Goal: Task Accomplishment & Management: Manage account settings

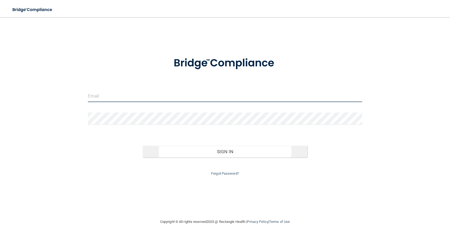
type input "[EMAIL_ADDRESS][DOMAIN_NAME]"
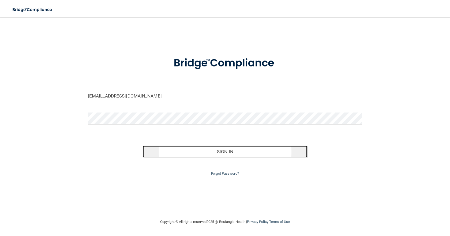
click at [232, 154] on button "Sign In" at bounding box center [225, 152] width 164 height 12
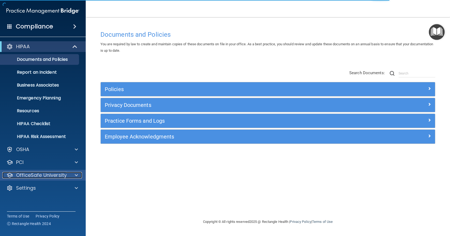
click at [39, 176] on p "OfficeSafe University" at bounding box center [41, 175] width 51 height 6
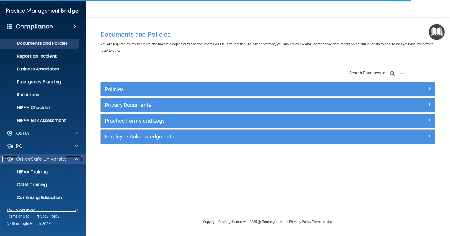
scroll to position [25, 0]
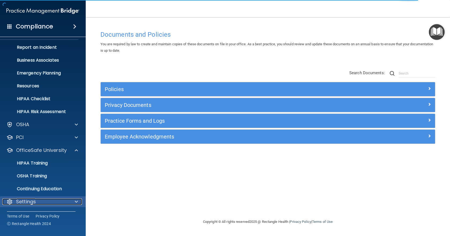
click at [33, 199] on p "Settings" at bounding box center [26, 201] width 20 height 6
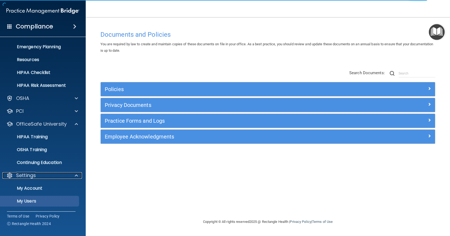
scroll to position [76, 0]
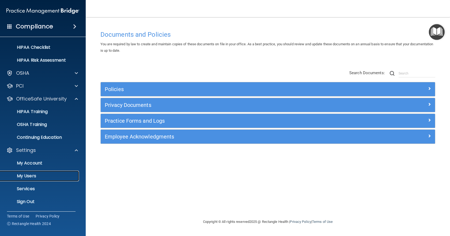
click at [33, 178] on p "My Users" at bounding box center [39, 175] width 73 height 5
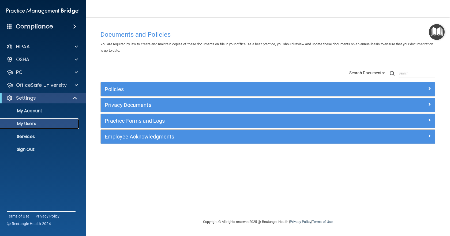
click at [33, 124] on p "My Users" at bounding box center [39, 123] width 73 height 5
select select "20"
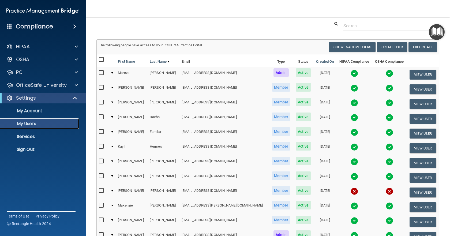
scroll to position [27, 0]
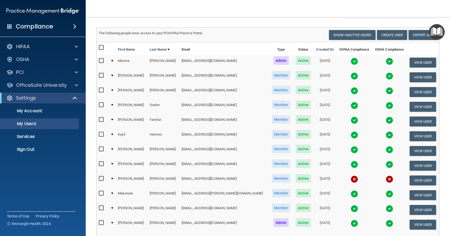
click at [102, 179] on input "checkbox" at bounding box center [102, 178] width 6 height 4
checkbox input "true"
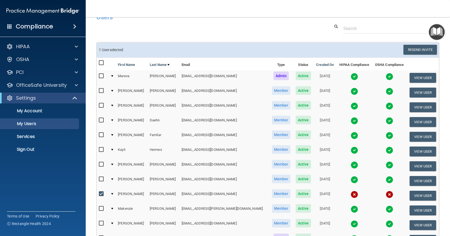
scroll to position [0, 0]
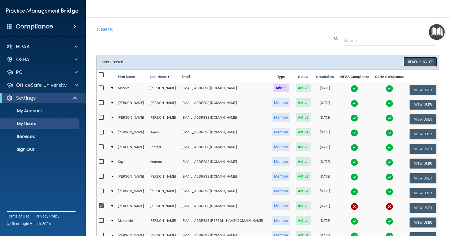
click at [416, 59] on button "Resend Invite" at bounding box center [419, 62] width 33 height 10
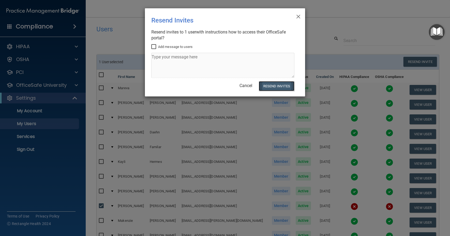
click at [271, 87] on button "Resend Invites" at bounding box center [277, 86] width 36 height 10
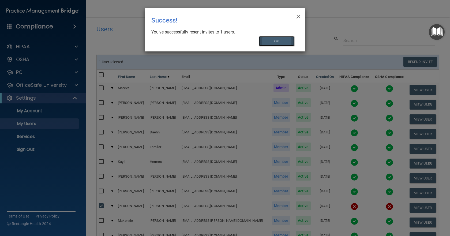
click at [271, 40] on button "OK" at bounding box center [277, 41] width 36 height 10
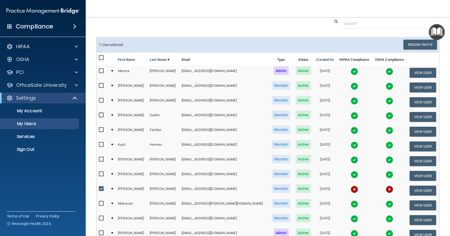
scroll to position [80, 0]
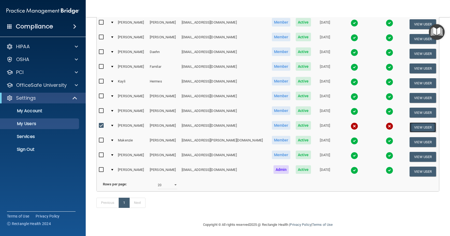
click at [413, 128] on button "View User" at bounding box center [422, 127] width 27 height 10
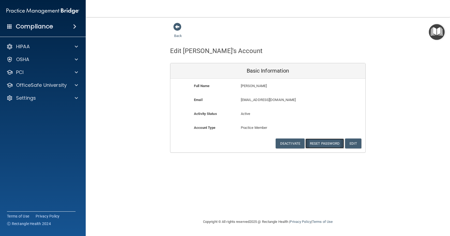
click at [322, 142] on button "Reset Password" at bounding box center [324, 143] width 39 height 10
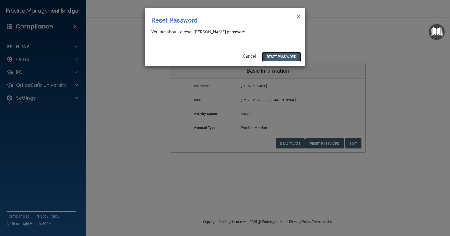
click at [275, 55] on button "Reset Password" at bounding box center [281, 57] width 39 height 10
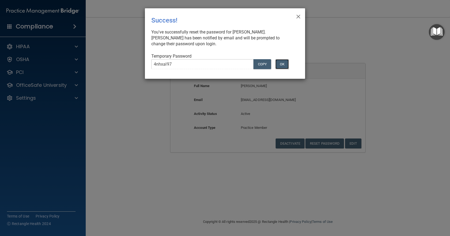
click at [283, 68] on button "OK" at bounding box center [281, 64] width 13 height 10
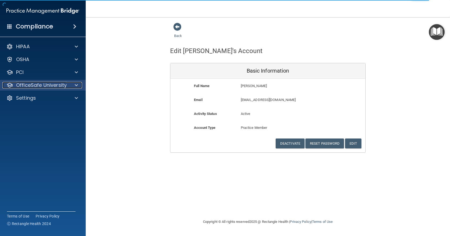
click at [50, 85] on p "OfficeSafe University" at bounding box center [41, 85] width 51 height 6
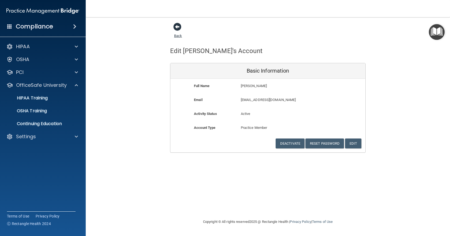
click at [180, 28] on span at bounding box center [177, 27] width 8 height 8
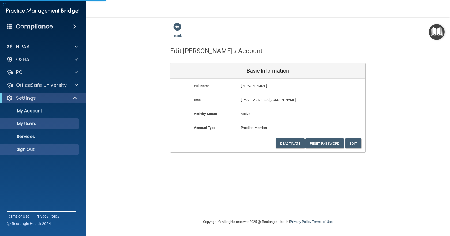
select select "20"
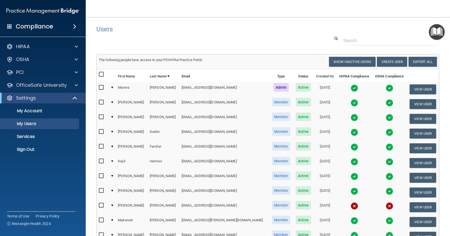
click at [101, 205] on input "checkbox" at bounding box center [102, 205] width 6 height 4
checkbox input "true"
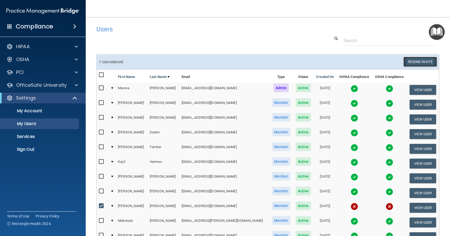
click at [415, 62] on button "Resend Invite" at bounding box center [419, 62] width 33 height 10
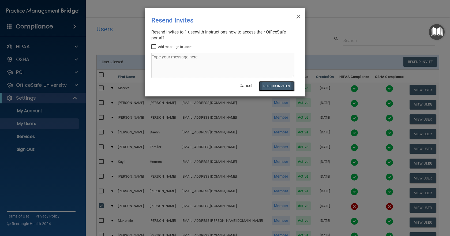
click at [280, 86] on button "Resend Invites" at bounding box center [277, 86] width 36 height 10
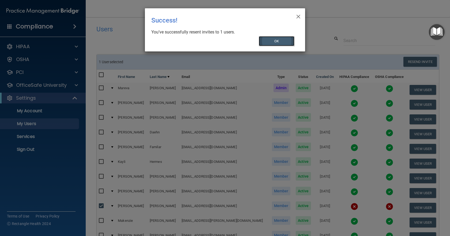
click at [273, 41] on button "OK" at bounding box center [277, 41] width 36 height 10
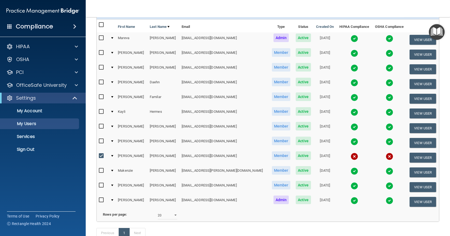
scroll to position [54, 0]
